Goal: Information Seeking & Learning: Learn about a topic

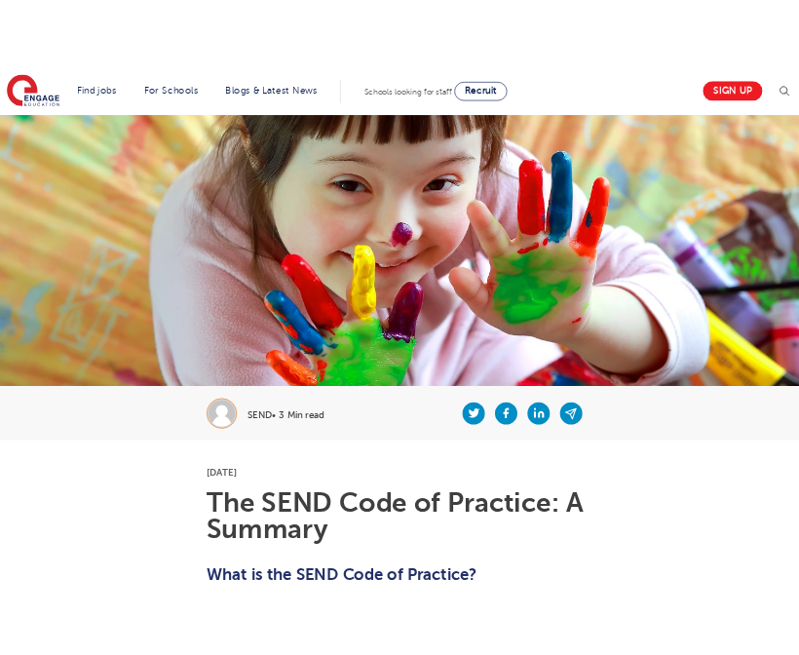
scroll to position [2355, 0]
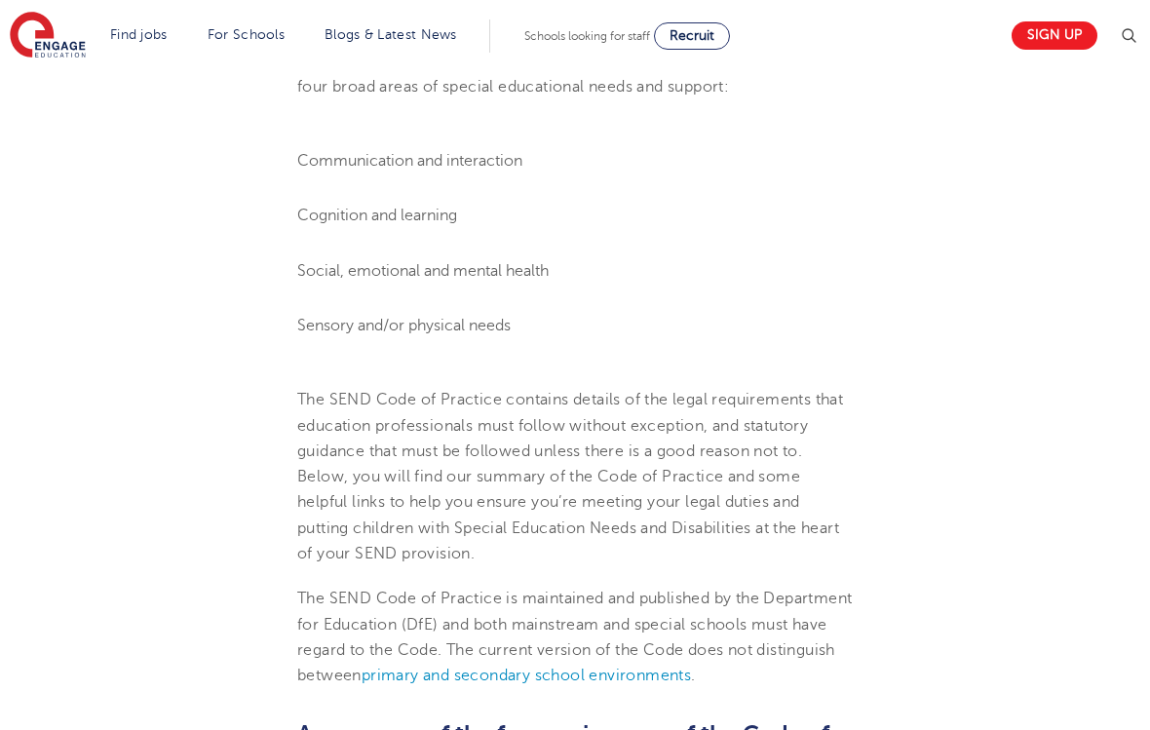
scroll to position [833, 0]
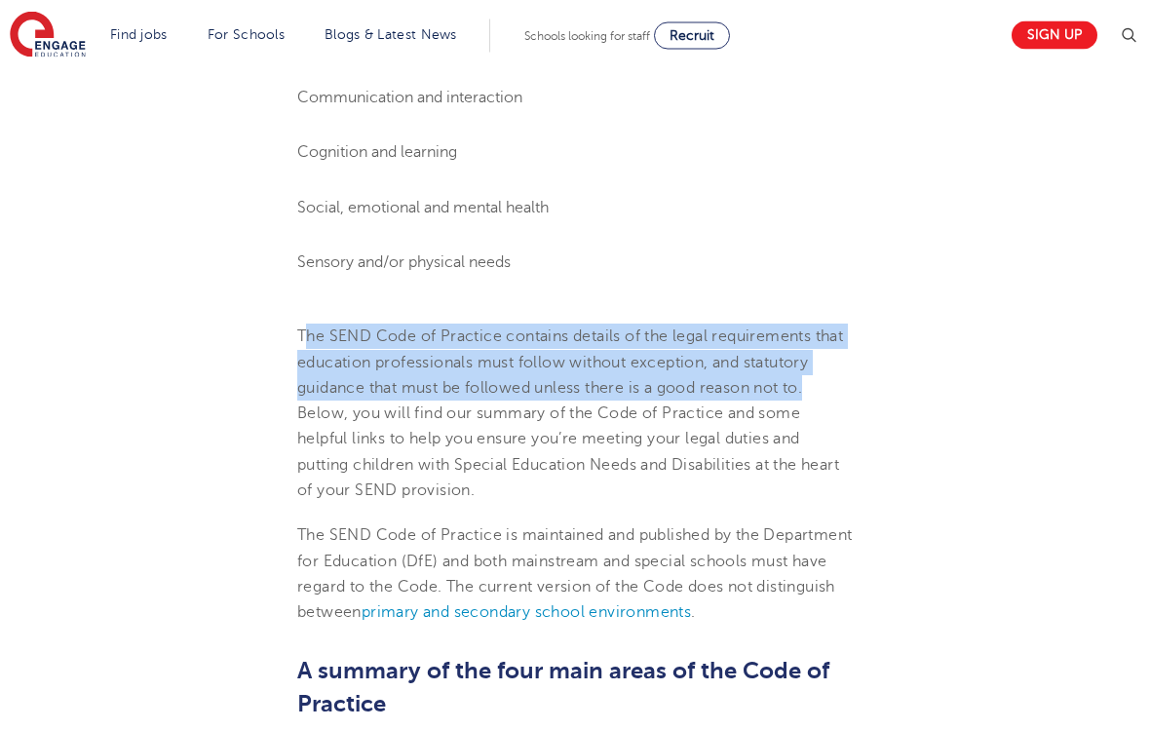
drag, startPoint x: 306, startPoint y: 331, endPoint x: 820, endPoint y: 384, distance: 516.3
click at [798, 384] on p "The SEND Code of Practice contains details of the legal requirements that educa…" at bounding box center [575, 414] width 556 height 179
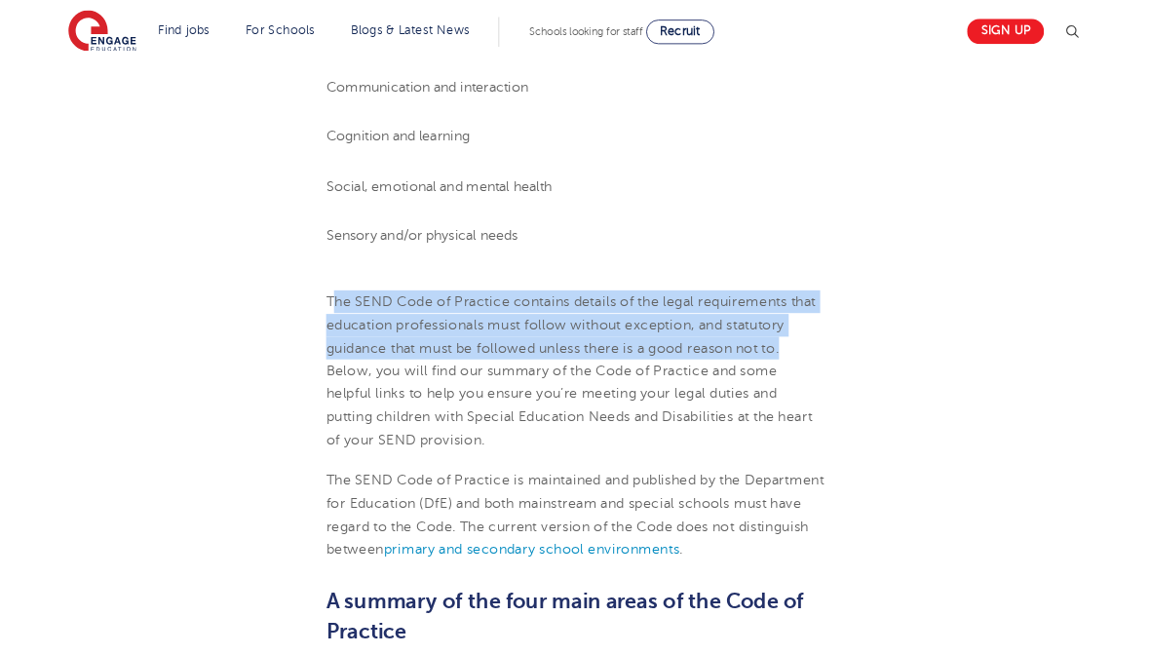
scroll to position [909, 0]
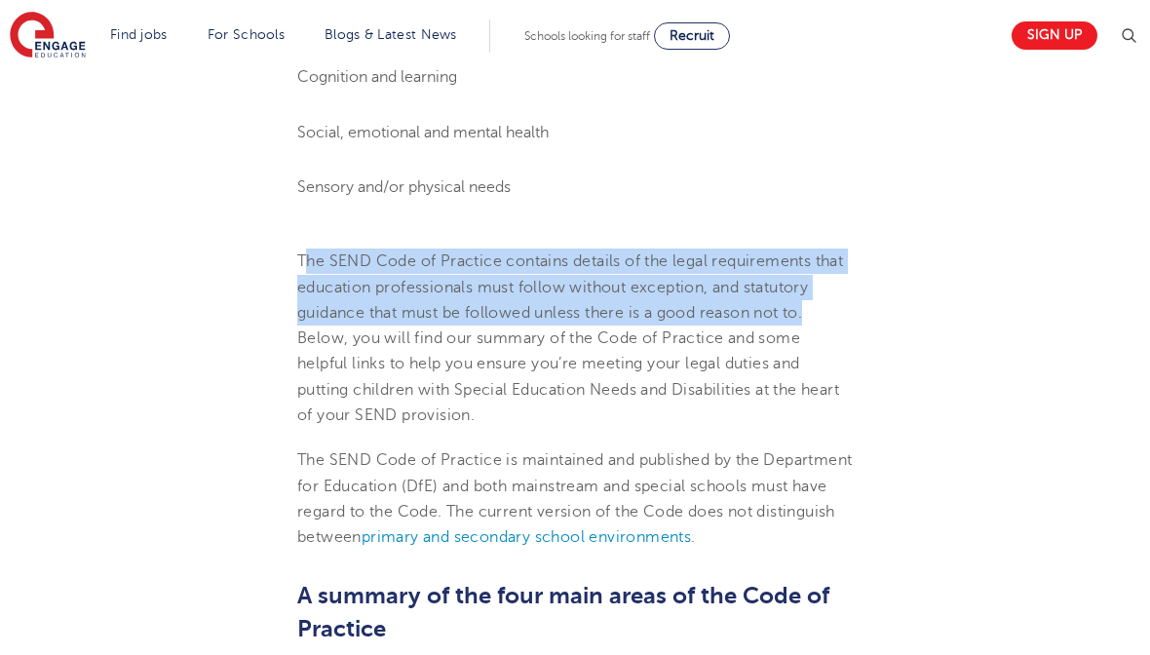
copy p "he SEND Code of Practice contains details of the legal requirements that educat…"
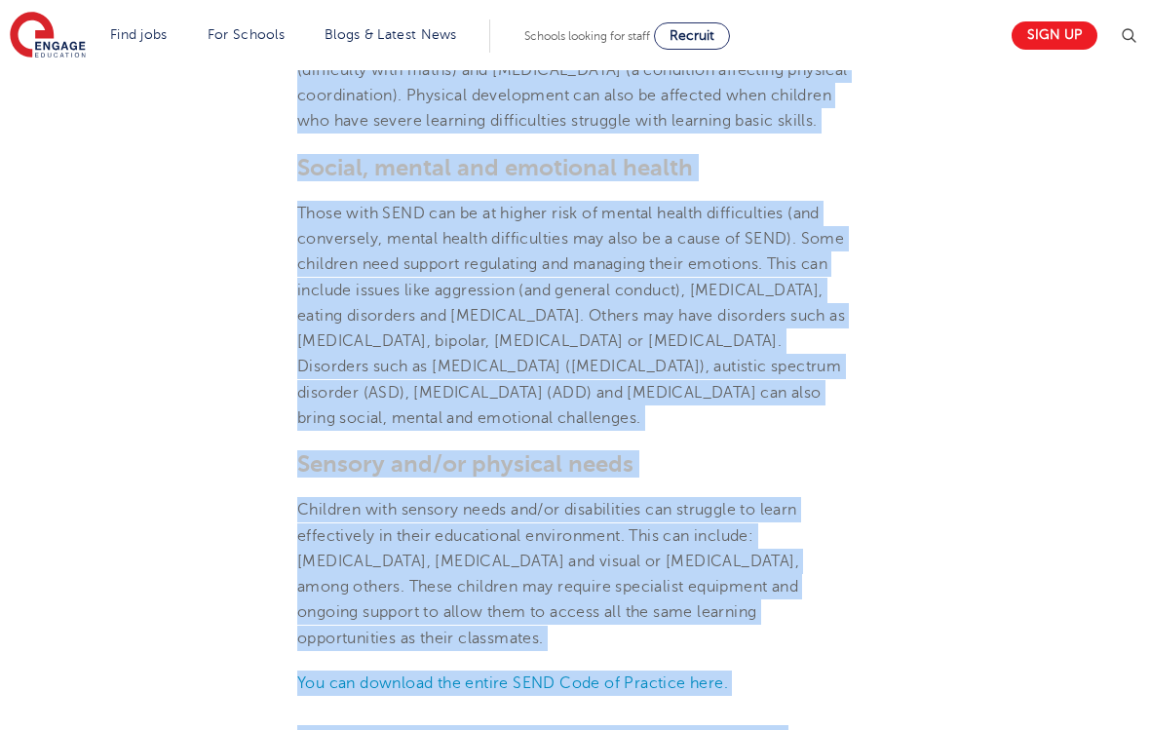
scroll to position [1893, 0]
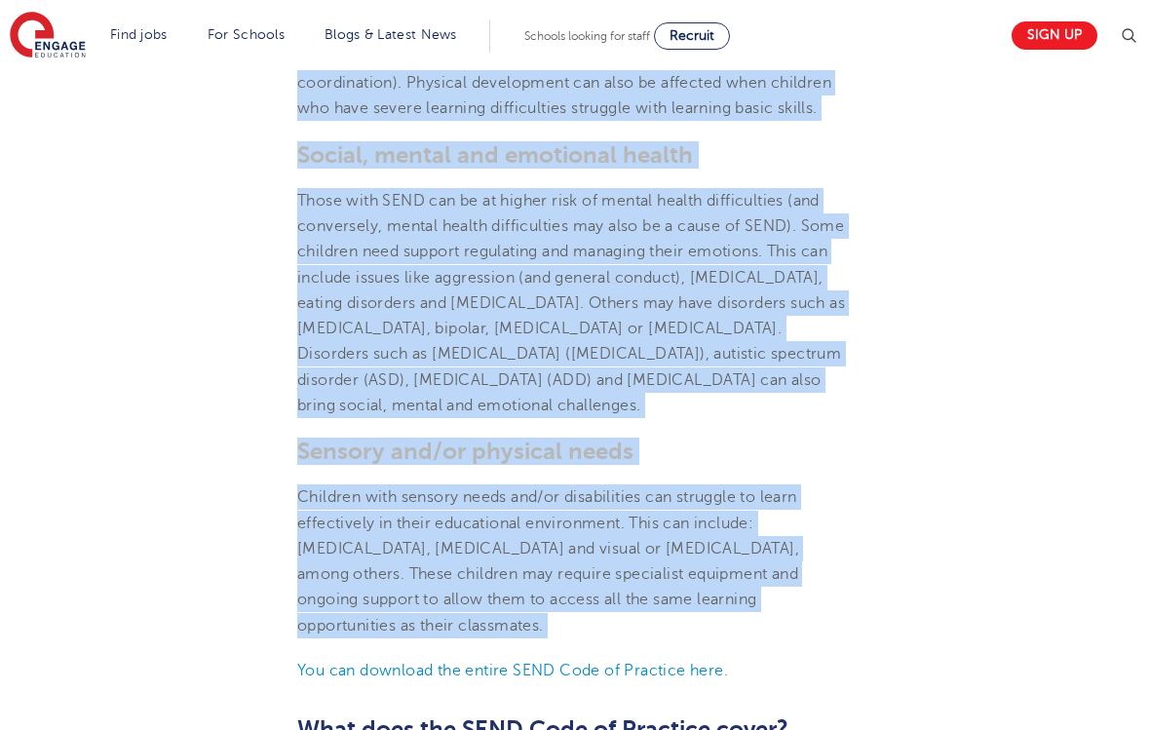
drag, startPoint x: 296, startPoint y: 185, endPoint x: 809, endPoint y: 601, distance: 660.3
copy section "Children with speech, language and communication needs (SLCN) have difficulty i…"
